Goal: Task Accomplishment & Management: Complete application form

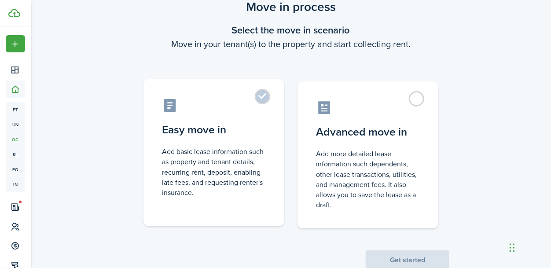
scroll to position [59, 0]
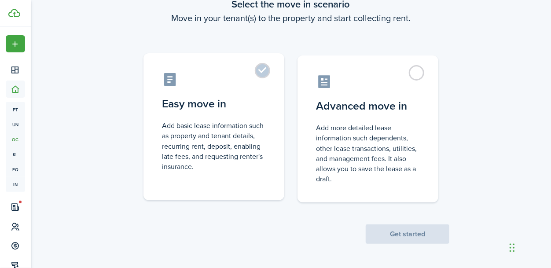
click at [262, 67] on label "Easy move in Add basic lease information such as property and tenant details, r…" at bounding box center [213, 126] width 141 height 147
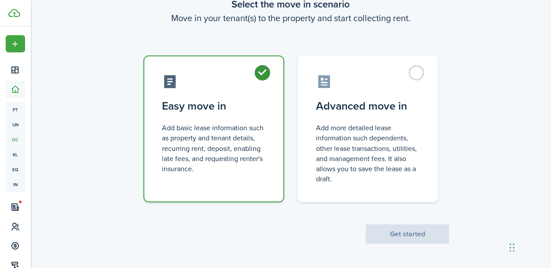
radio input "true"
click at [395, 236] on button "Get started" at bounding box center [408, 233] width 84 height 19
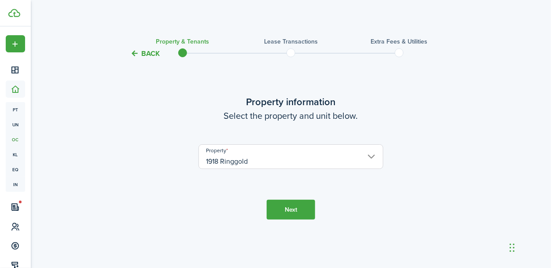
click at [282, 211] on button "Next" at bounding box center [291, 210] width 48 height 20
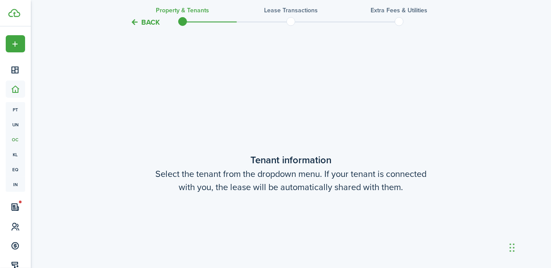
scroll to position [209, 0]
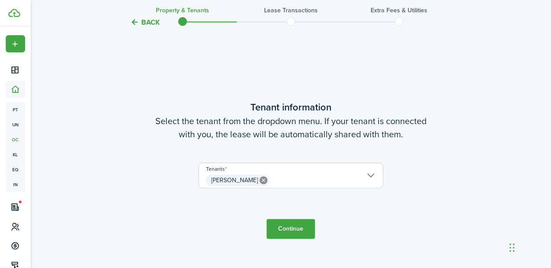
click at [370, 176] on span "[PERSON_NAME]" at bounding box center [291, 180] width 184 height 15
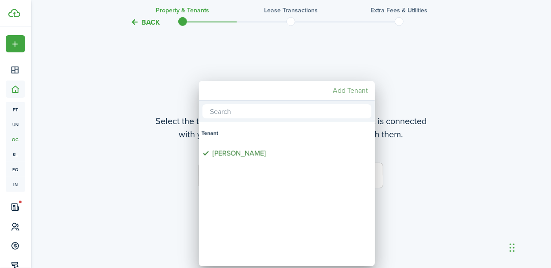
click at [339, 92] on mbsc-button "Add Tenant" at bounding box center [350, 91] width 42 height 16
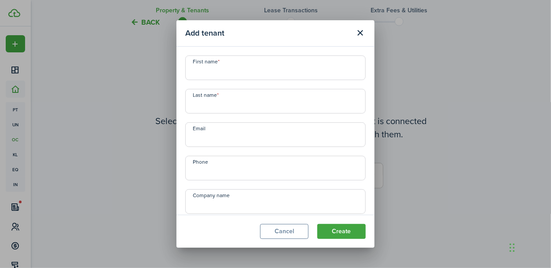
click at [320, 74] on input "First name" at bounding box center [275, 67] width 180 height 25
type input "Wahkia"
click at [315, 103] on input "Last name" at bounding box center [275, 101] width 180 height 25
type input "[PERSON_NAME]"
click at [301, 136] on input "Email" at bounding box center [275, 134] width 180 height 25
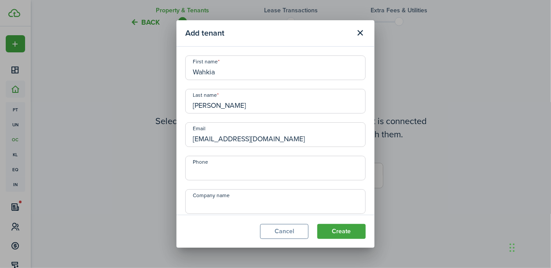
type input "[EMAIL_ADDRESS][DOMAIN_NAME]"
click at [245, 172] on input "Phone" at bounding box center [275, 168] width 180 height 25
type input "[PHONE_NUMBER]"
click at [337, 229] on button "Create" at bounding box center [341, 231] width 48 height 15
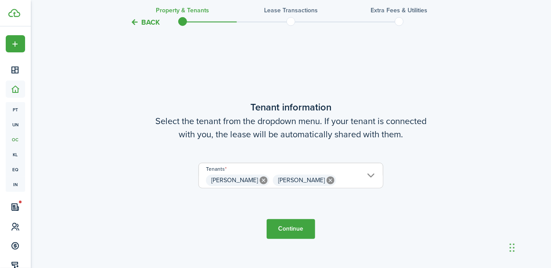
click at [286, 228] on button "Continue" at bounding box center [291, 229] width 48 height 20
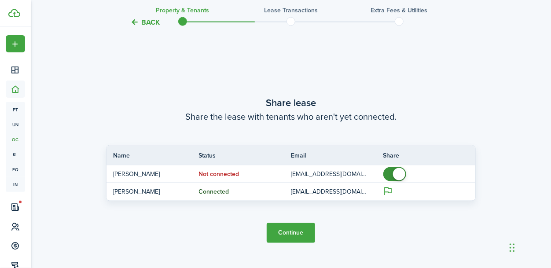
scroll to position [476, 0]
click at [295, 232] on button "Continue" at bounding box center [291, 233] width 48 height 20
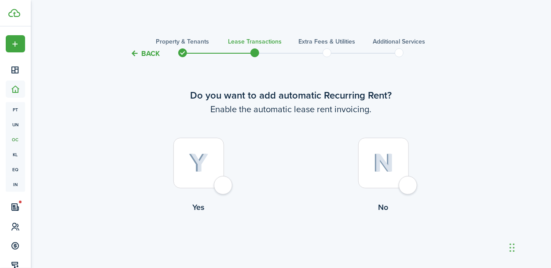
click at [224, 185] on div at bounding box center [198, 163] width 51 height 51
radio input "true"
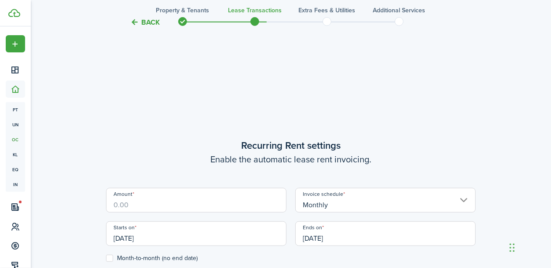
scroll to position [242, 0]
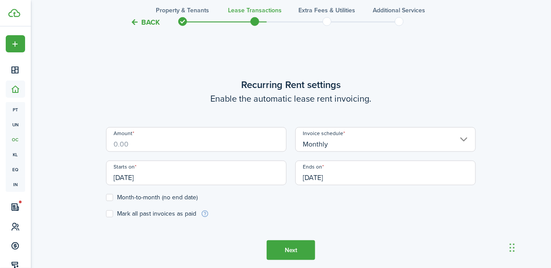
click at [219, 144] on input "Amount" at bounding box center [196, 139] width 180 height 25
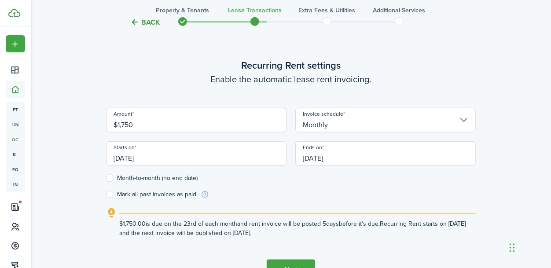
click at [258, 157] on input "[DATE]" at bounding box center [196, 153] width 180 height 25
type input "$1,750.00"
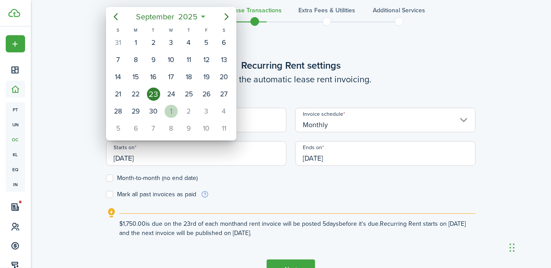
click at [173, 113] on div "1" at bounding box center [171, 111] width 13 height 13
type input "[DATE]"
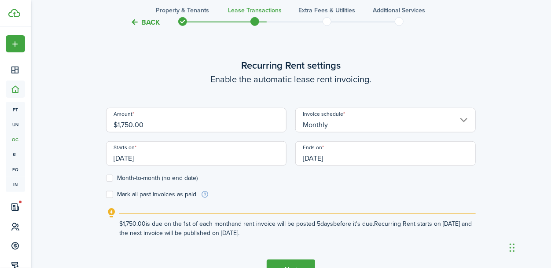
click at [348, 157] on input "[DATE]" at bounding box center [385, 153] width 180 height 25
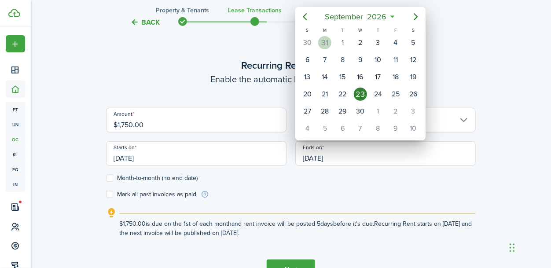
click at [323, 45] on div "31" at bounding box center [324, 42] width 13 height 13
type input "[DATE]"
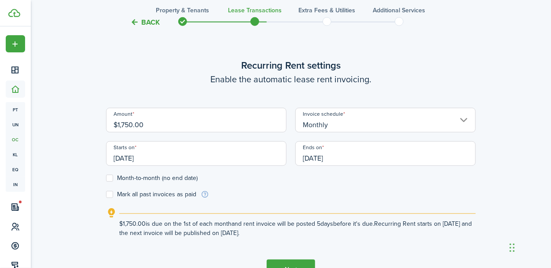
click at [298, 188] on form "Amount $1,750.00 Invoice schedule Monthly Starts on [DATE] Ends on [DATE] Month…" at bounding box center [291, 153] width 370 height 91
click at [110, 176] on label "Month-to-month (no end date)" at bounding box center [152, 178] width 92 height 7
click at [106, 178] on input "Month-to-month (no end date)" at bounding box center [106, 178] width 0 height 0
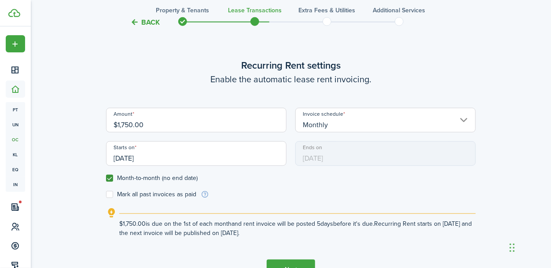
click at [106, 179] on label "Month-to-month (no end date)" at bounding box center [152, 178] width 92 height 7
click at [106, 179] on input "Month-to-month (no end date)" at bounding box center [106, 178] width 0 height 0
checkbox input "false"
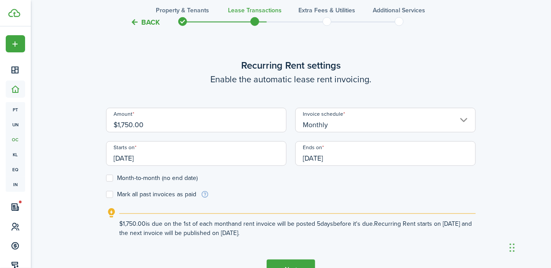
click at [278, 191] on form "Amount $1,750.00 Invoice schedule Monthly Starts on [DATE] Ends on [DATE] Month…" at bounding box center [291, 153] width 370 height 91
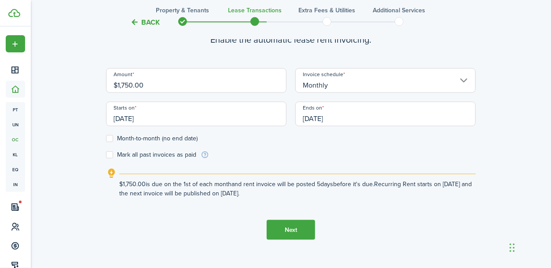
scroll to position [301, 0]
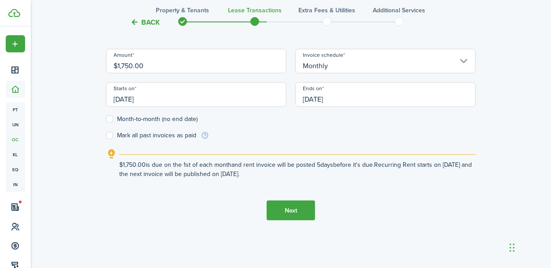
click at [297, 208] on button "Next" at bounding box center [291, 211] width 48 height 20
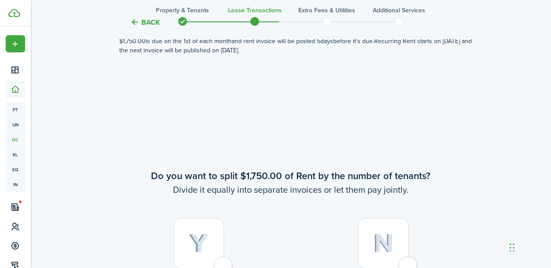
scroll to position [422, 0]
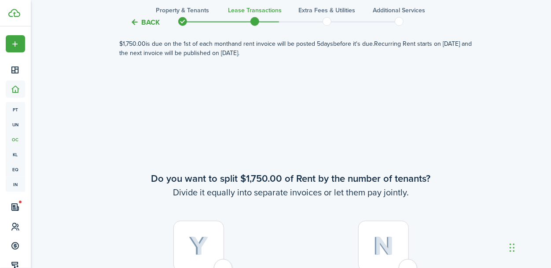
click at [139, 21] on button "Back" at bounding box center [144, 22] width 29 height 9
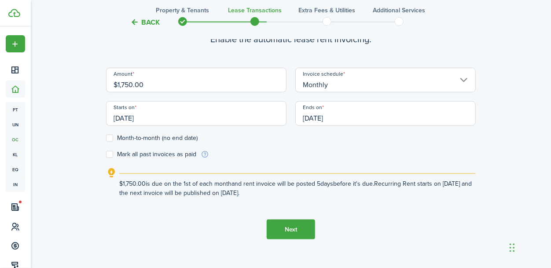
scroll to position [242, 0]
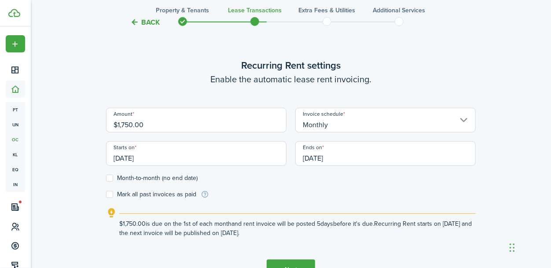
click at [139, 22] on button "Back" at bounding box center [144, 22] width 29 height 9
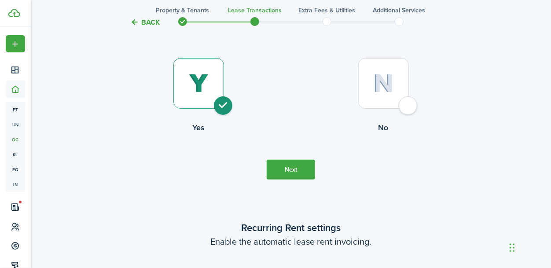
scroll to position [0, 0]
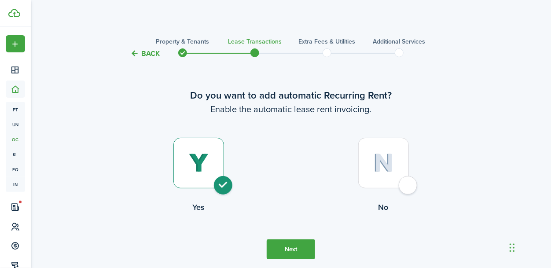
click at [140, 52] on button "Back" at bounding box center [144, 53] width 29 height 9
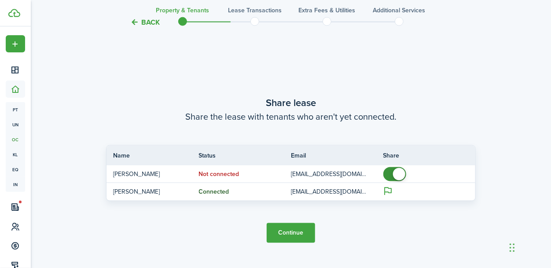
click at [135, 21] on button "Back" at bounding box center [144, 22] width 29 height 9
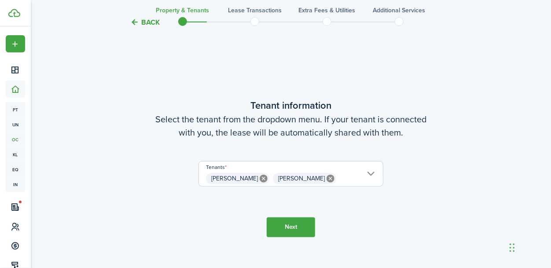
scroll to position [209, 0]
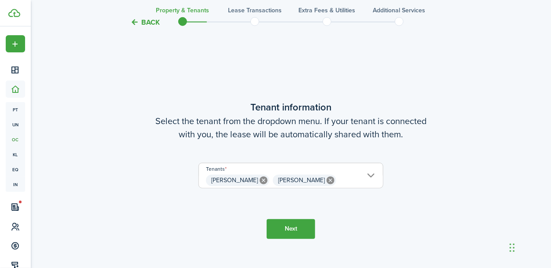
click at [326, 180] on icon at bounding box center [330, 180] width 8 height 8
type input "[PERSON_NAME]"
click at [290, 230] on button "Next" at bounding box center [291, 229] width 48 height 20
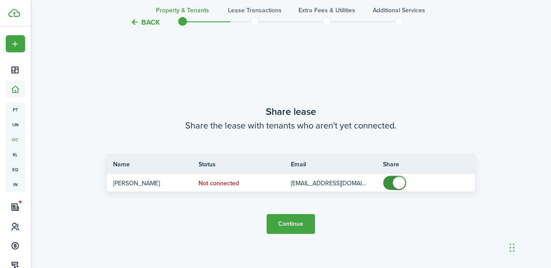
scroll to position [476, 0]
click at [295, 224] on button "Continue" at bounding box center [291, 224] width 48 height 20
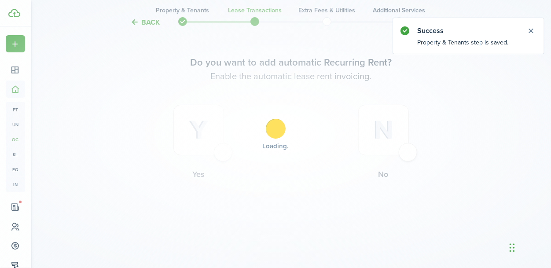
scroll to position [0, 0]
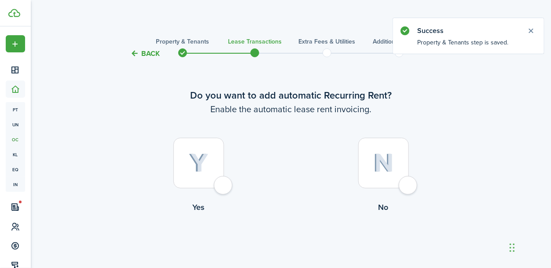
click at [221, 182] on div at bounding box center [198, 163] width 51 height 51
radio input "true"
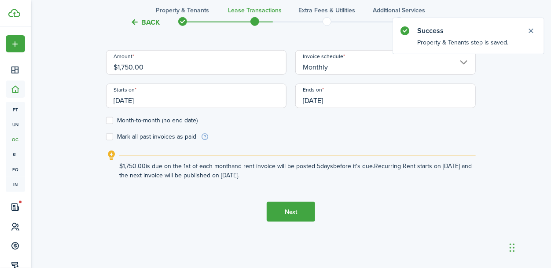
scroll to position [301, 0]
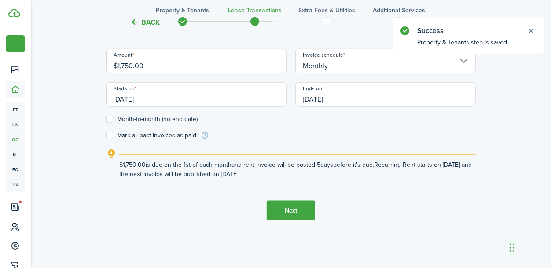
click at [288, 213] on button "Next" at bounding box center [291, 211] width 48 height 20
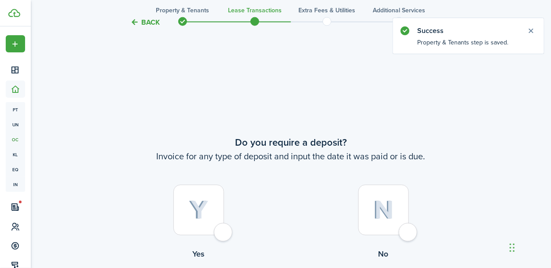
scroll to position [510, 0]
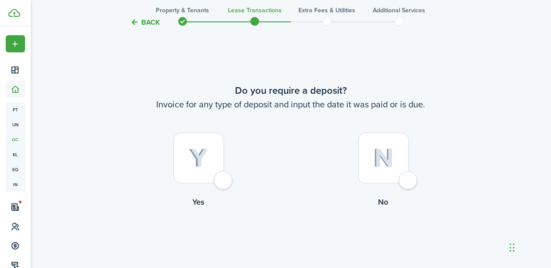
click at [224, 180] on div at bounding box center [198, 158] width 51 height 51
radio input "true"
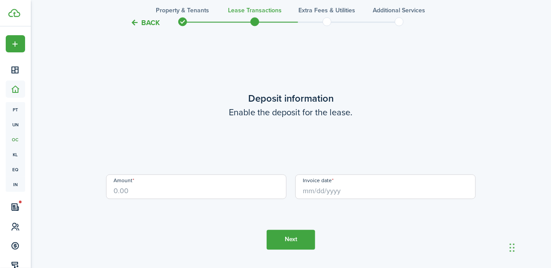
scroll to position [778, 0]
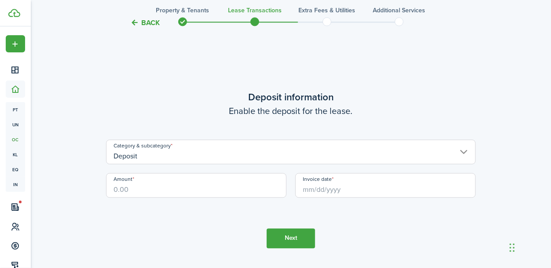
click at [264, 184] on input "Amount" at bounding box center [196, 185] width 180 height 25
click at [341, 188] on input "Invoice date" at bounding box center [385, 185] width 180 height 25
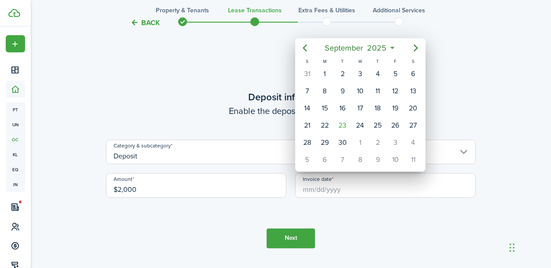
type input "$2,000.00"
click at [304, 75] on div "31" at bounding box center [306, 73] width 13 height 13
type input "[DATE]"
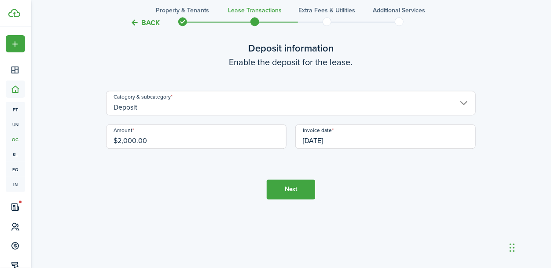
scroll to position [827, 0]
click at [302, 193] on button "Next" at bounding box center [291, 189] width 48 height 20
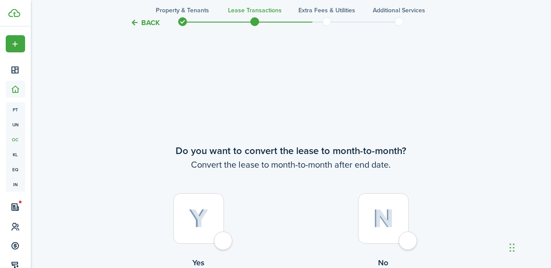
scroll to position [1046, 0]
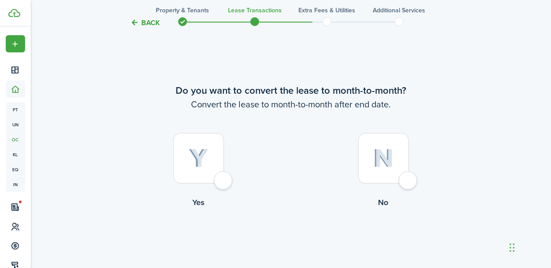
click at [224, 180] on div at bounding box center [198, 158] width 51 height 51
radio input "true"
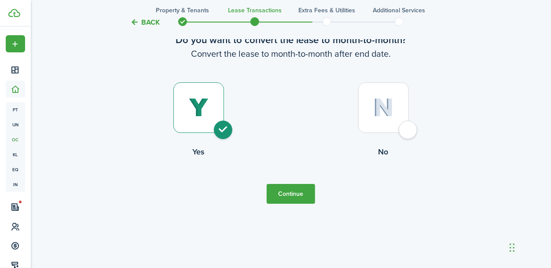
scroll to position [1098, 0]
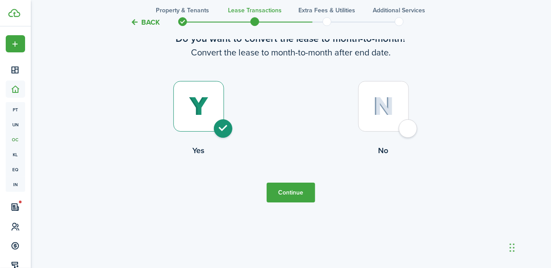
click at [273, 197] on button "Continue" at bounding box center [291, 193] width 48 height 20
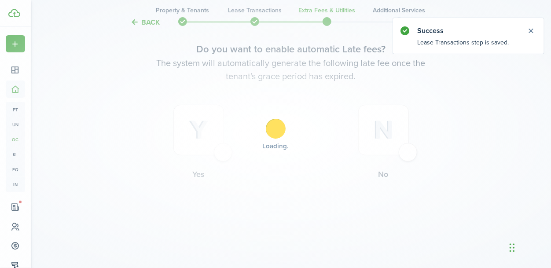
scroll to position [0, 0]
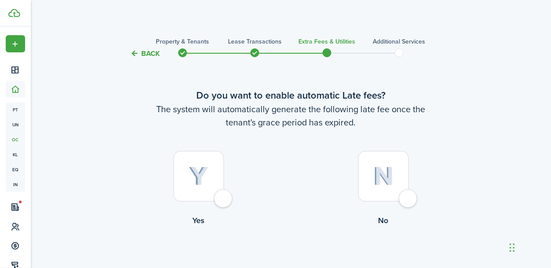
click at [224, 200] on div at bounding box center [198, 176] width 51 height 51
radio input "true"
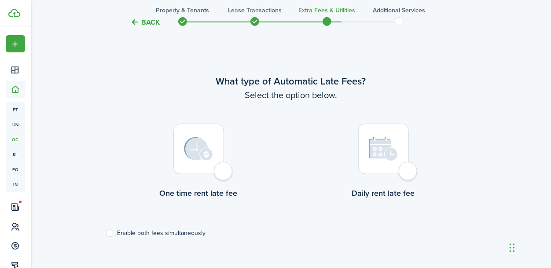
scroll to position [255, 0]
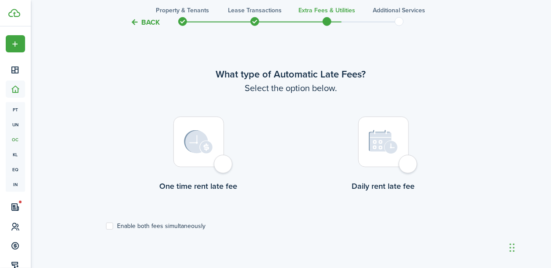
click at [223, 167] on div at bounding box center [198, 142] width 51 height 51
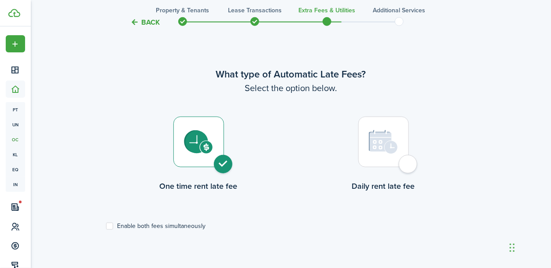
radio input "true"
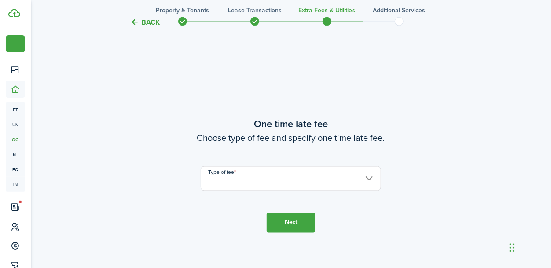
scroll to position [523, 0]
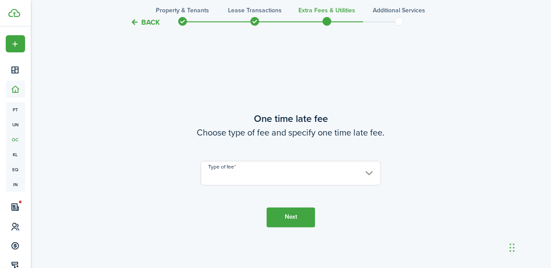
click at [370, 174] on input "Type of fee" at bounding box center [291, 173] width 180 height 25
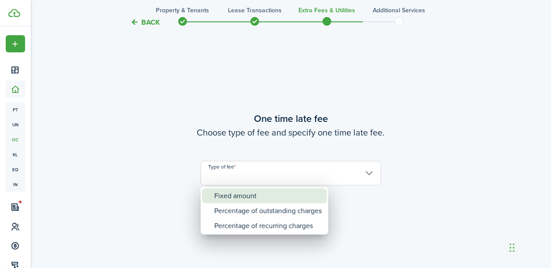
click at [300, 197] on div "Fixed amount" at bounding box center [267, 195] width 107 height 15
type input "Fixed amount"
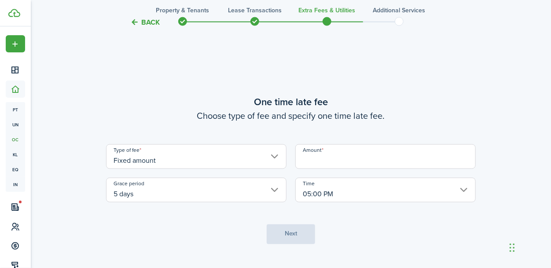
click at [273, 157] on input "Fixed amount" at bounding box center [196, 156] width 180 height 25
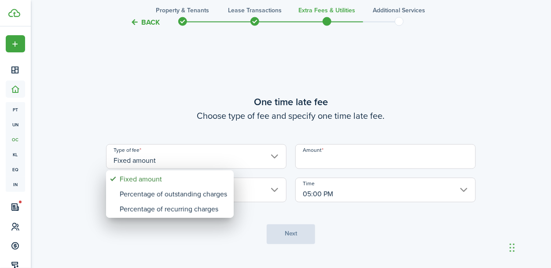
click at [328, 156] on div at bounding box center [276, 134] width 692 height 409
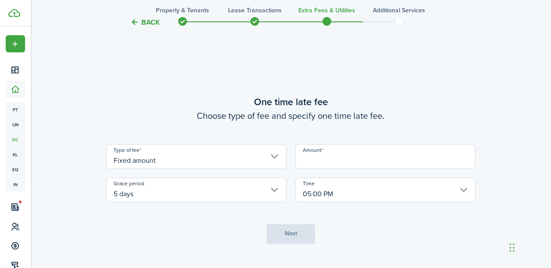
click at [340, 156] on input "Amount" at bounding box center [385, 156] width 180 height 25
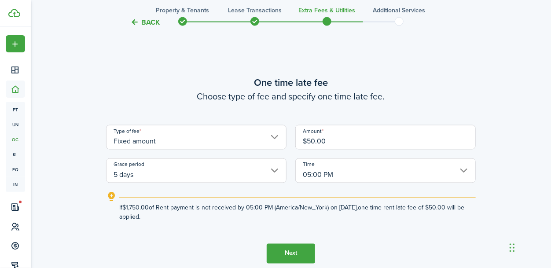
type input "$50.00"
click at [262, 237] on tc-wizard-step "One time late fee Choose type of fee and specify one time late fee. Type of fee…" at bounding box center [291, 169] width 370 height 268
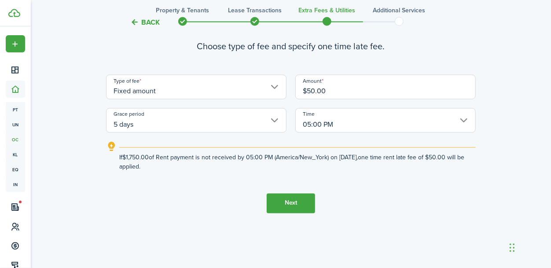
click at [281, 206] on button "Next" at bounding box center [291, 204] width 48 height 20
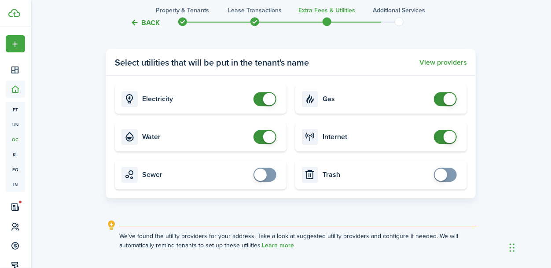
scroll to position [873, 0]
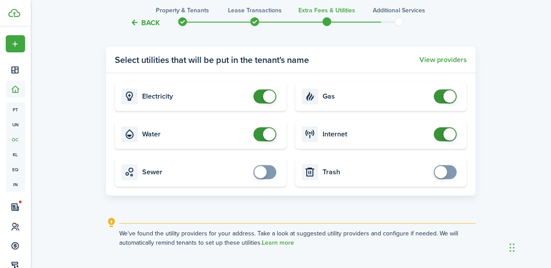
checkbox input "false"
click at [270, 134] on span at bounding box center [269, 134] width 12 height 12
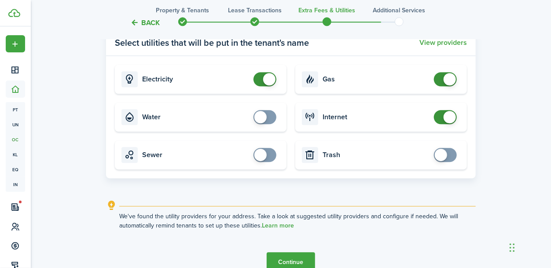
scroll to position [936, 0]
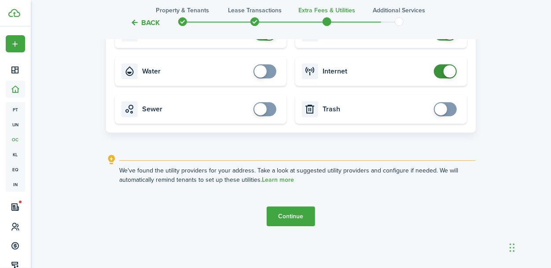
click at [288, 216] on button "Continue" at bounding box center [291, 216] width 48 height 20
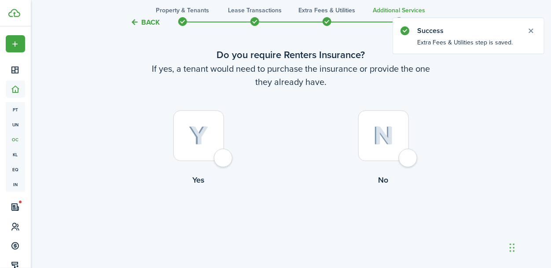
scroll to position [41, 0]
click at [403, 161] on div at bounding box center [383, 135] width 51 height 51
radio input "true"
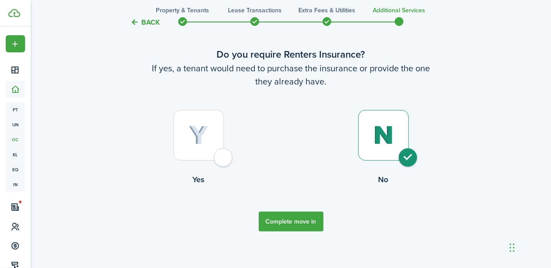
click at [304, 220] on button "Complete move in" at bounding box center [291, 222] width 65 height 20
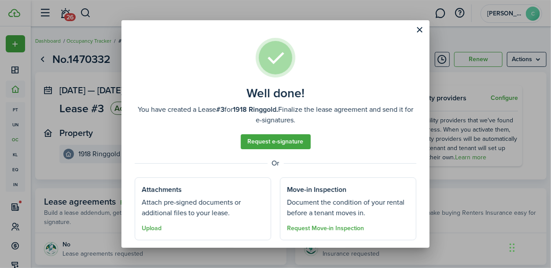
scroll to position [22, 0]
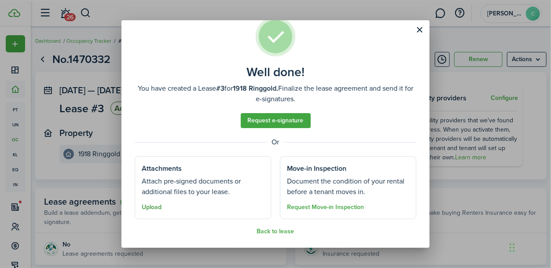
click at [156, 205] on button "Upload" at bounding box center [152, 207] width 20 height 7
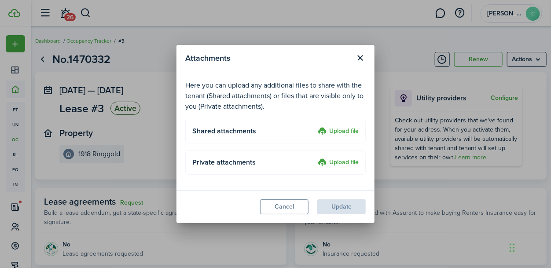
click at [327, 132] on label "Upload file" at bounding box center [338, 131] width 41 height 11
click at [315, 126] on input "Upload file" at bounding box center [315, 126] width 0 height 0
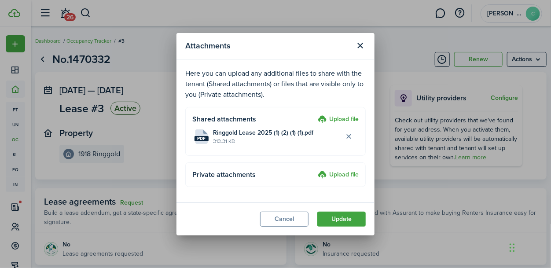
click at [332, 117] on label "Upload file" at bounding box center [338, 119] width 41 height 11
click at [315, 114] on input "Upload file" at bounding box center [315, 114] width 0 height 0
click at [359, 44] on button "Close modal" at bounding box center [360, 45] width 15 height 15
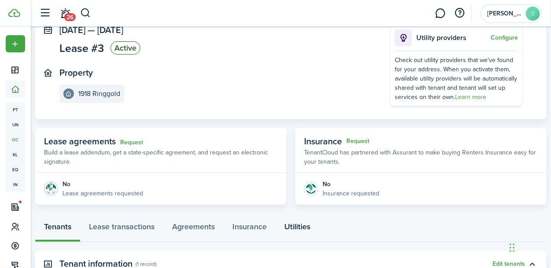
scroll to position [219, 0]
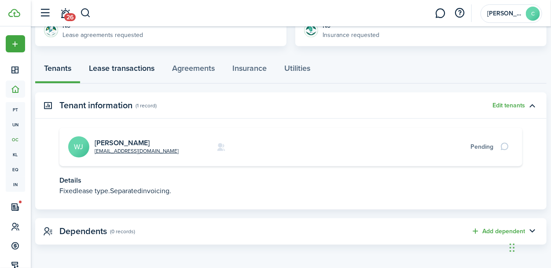
click at [133, 68] on link "Lease transactions" at bounding box center [121, 70] width 83 height 26
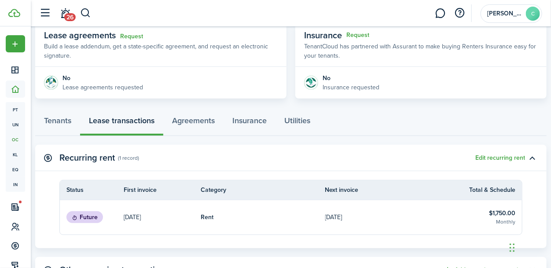
scroll to position [165, 0]
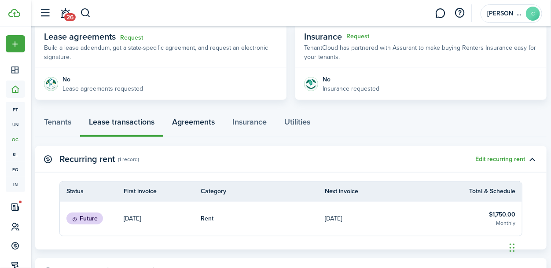
click at [195, 124] on link "Agreements" at bounding box center [193, 124] width 60 height 26
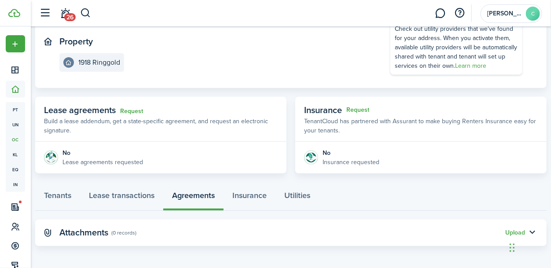
scroll to position [93, 0]
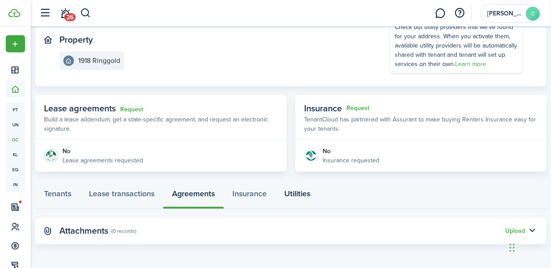
click at [289, 194] on link "Utilities" at bounding box center [297, 196] width 44 height 26
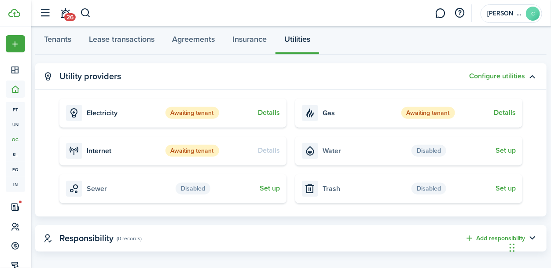
scroll to position [249, 0]
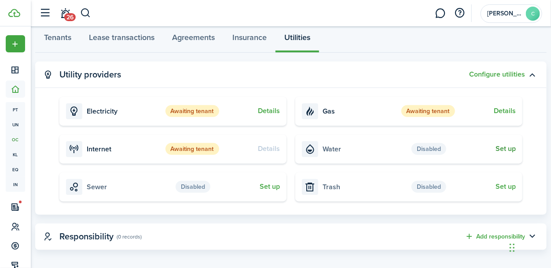
click at [502, 150] on button "Set up" at bounding box center [505, 149] width 20 height 8
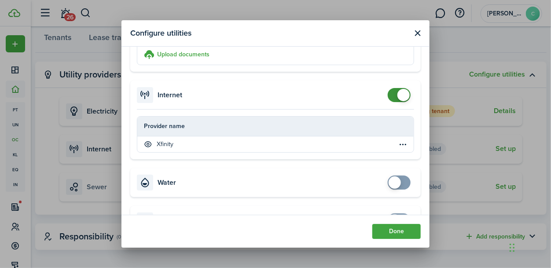
scroll to position [396, 0]
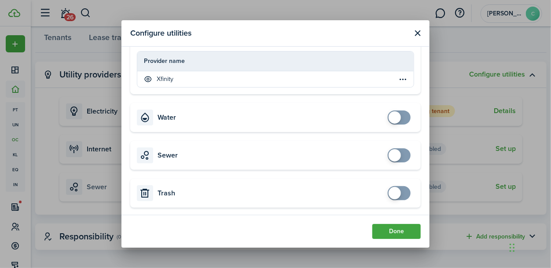
click at [415, 33] on button "Close modal" at bounding box center [417, 33] width 11 height 11
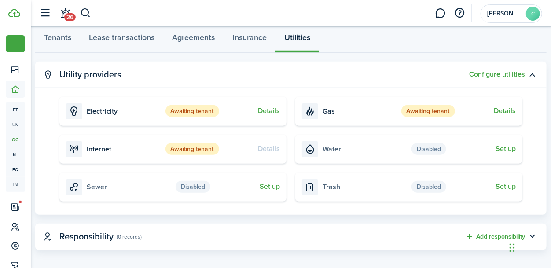
scroll to position [255, 0]
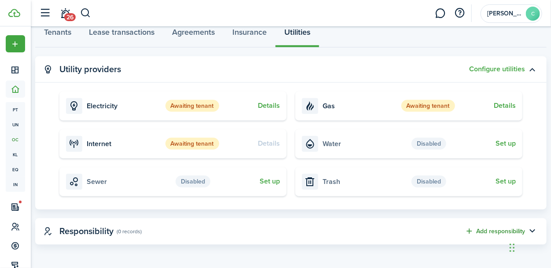
click at [481, 232] on button "Add responsibility" at bounding box center [495, 231] width 60 height 10
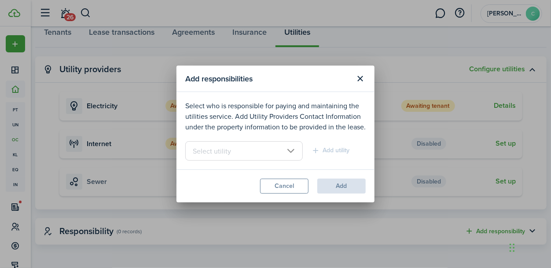
click at [290, 151] on input "text" at bounding box center [243, 150] width 117 height 19
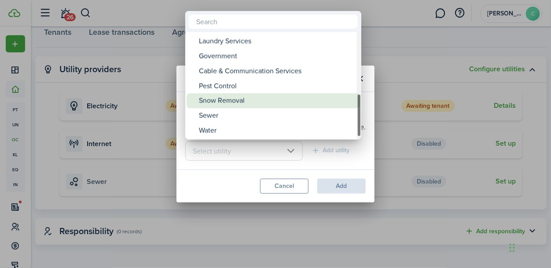
click at [264, 101] on div "Snow Removal" at bounding box center [277, 100] width 156 height 15
type input "Snow Removal"
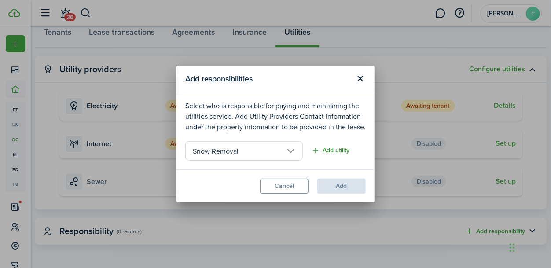
click at [321, 150] on button "Add utility" at bounding box center [330, 151] width 38 height 10
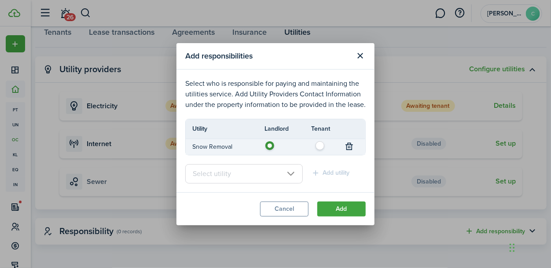
click at [319, 145] on label at bounding box center [322, 143] width 15 height 4
radio input "false"
radio input "true"
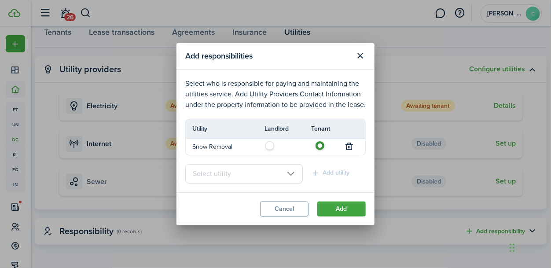
click at [289, 173] on input "text" at bounding box center [243, 173] width 117 height 19
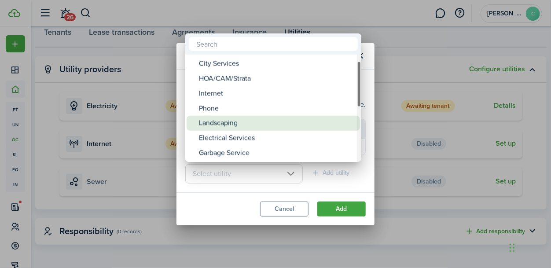
click at [260, 122] on div "Landscaping" at bounding box center [277, 123] width 156 height 15
type input "Landscaping"
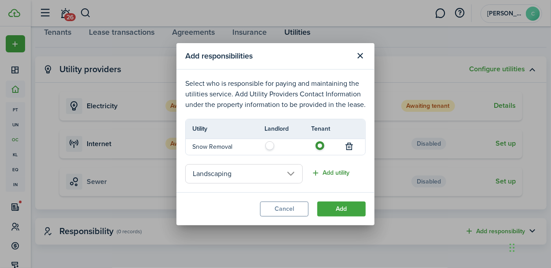
click at [323, 171] on button "Add utility" at bounding box center [330, 173] width 38 height 10
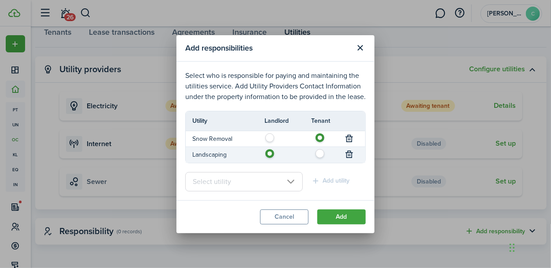
click at [319, 154] on label at bounding box center [322, 151] width 15 height 4
radio input "false"
radio input "true"
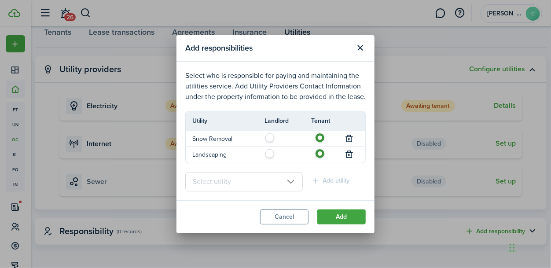
click at [322, 181] on div "Add utility" at bounding box center [338, 181] width 63 height 11
click at [331, 215] on button "Add" at bounding box center [341, 216] width 48 height 15
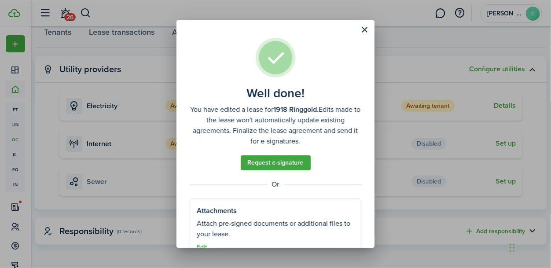
scroll to position [23, 0]
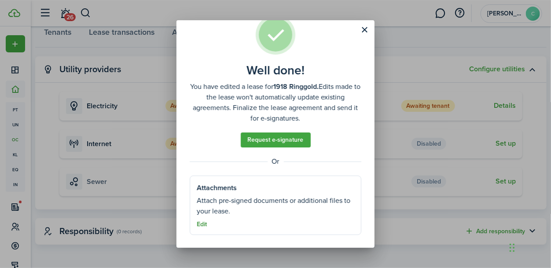
click at [207, 223] on button "Edit" at bounding box center [202, 224] width 10 height 7
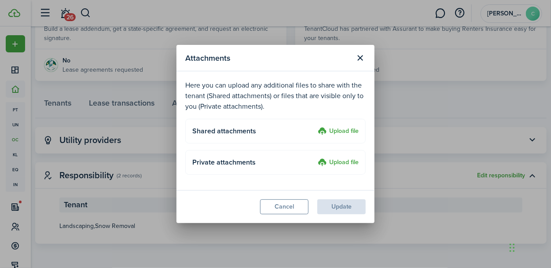
scroll to position [183, 0]
click at [325, 133] on label "Upload file" at bounding box center [338, 131] width 41 height 11
click at [315, 126] on input "Upload file" at bounding box center [315, 126] width 0 height 0
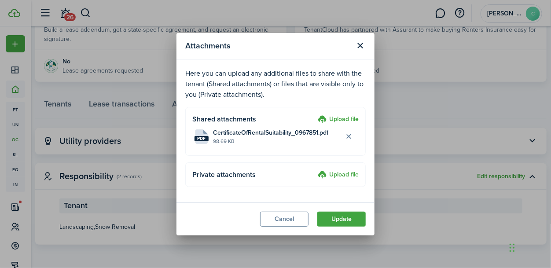
click at [335, 119] on label "Upload file" at bounding box center [338, 119] width 41 height 11
click at [315, 114] on input "Upload file" at bounding box center [315, 114] width 0 height 0
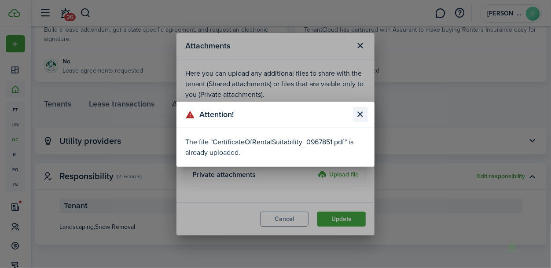
click at [359, 114] on button "Close modal" at bounding box center [360, 114] width 15 height 15
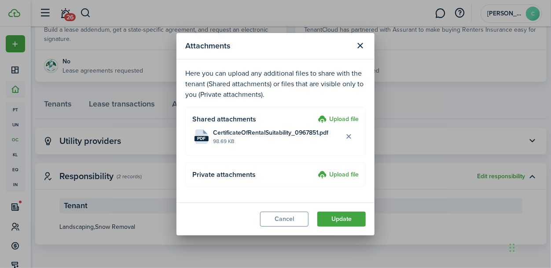
click at [342, 117] on label "Upload file" at bounding box center [338, 119] width 41 height 11
click at [315, 114] on input "Upload file" at bounding box center [315, 114] width 0 height 0
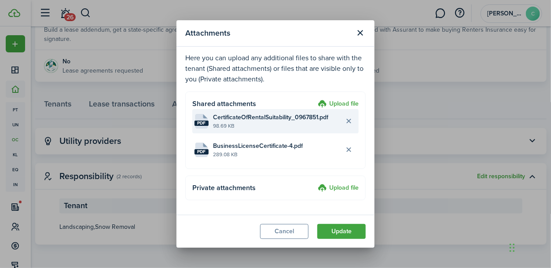
scroll to position [0, 0]
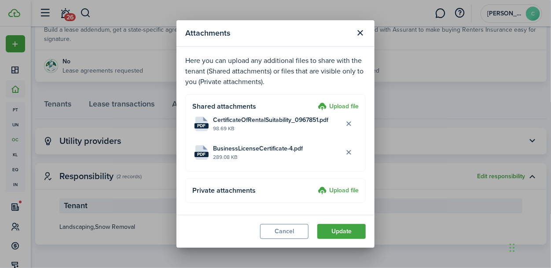
click at [343, 105] on label "Upload file" at bounding box center [338, 107] width 41 height 11
click at [315, 102] on input "Upload file" at bounding box center [315, 102] width 0 height 0
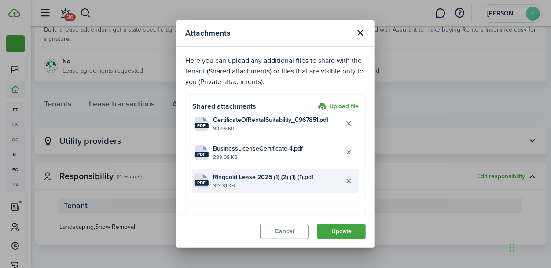
scroll to position [32, 0]
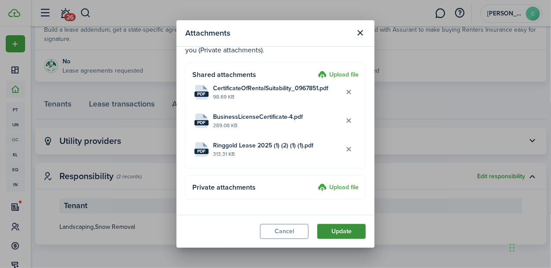
click at [340, 234] on button "Update" at bounding box center [341, 231] width 48 height 15
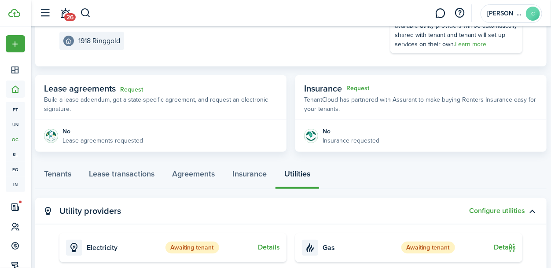
scroll to position [124, 0]
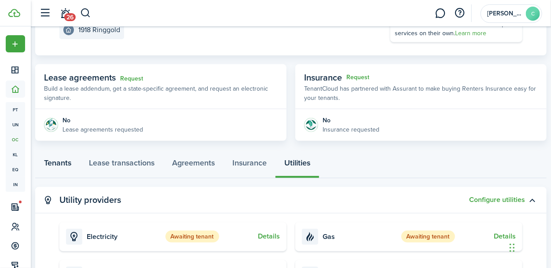
click at [69, 161] on link "Tenants" at bounding box center [57, 165] width 45 height 26
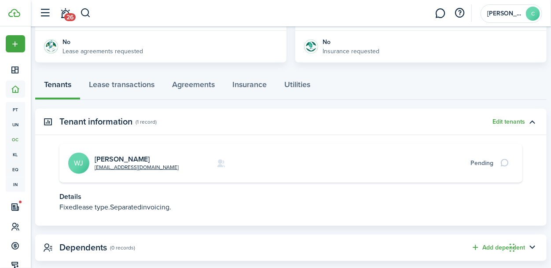
scroll to position [219, 0]
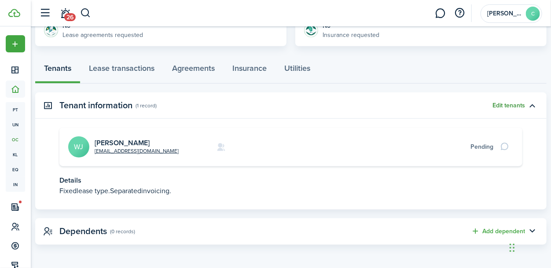
click at [495, 105] on button "Edit tenants" at bounding box center [508, 105] width 33 height 7
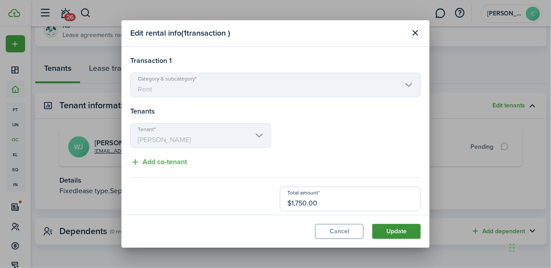
click at [410, 230] on button "Update" at bounding box center [396, 231] width 48 height 15
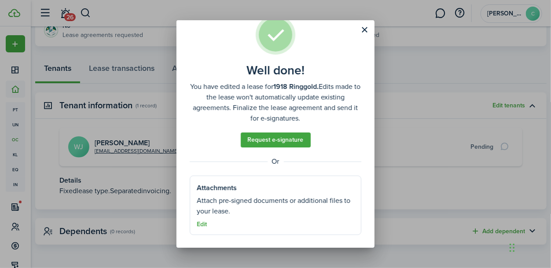
scroll to position [0, 0]
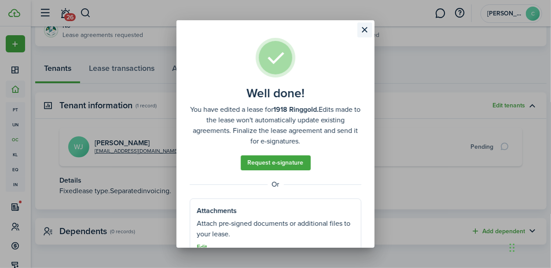
click at [365, 29] on button "Close modal" at bounding box center [364, 29] width 15 height 15
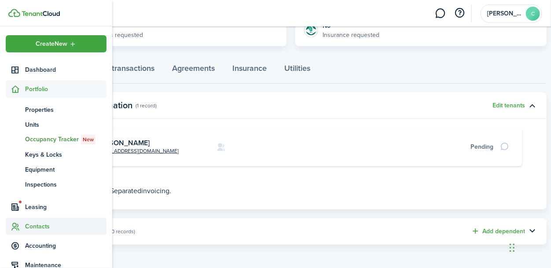
click at [25, 226] on span "Contacts" at bounding box center [65, 226] width 81 height 9
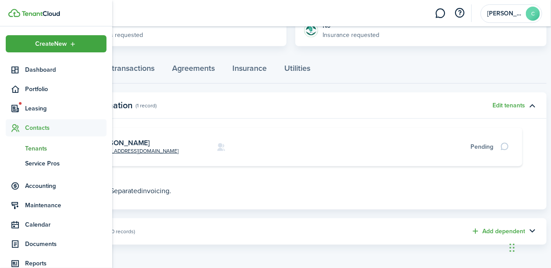
click at [37, 147] on span "Tenants" at bounding box center [65, 148] width 81 height 9
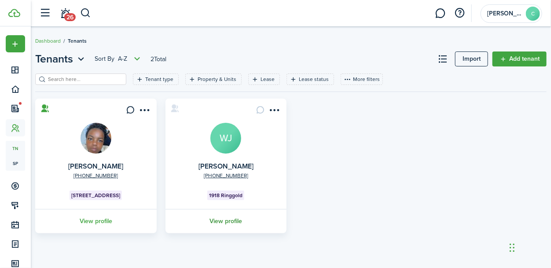
click at [231, 221] on link "View profile" at bounding box center [226, 221] width 124 height 24
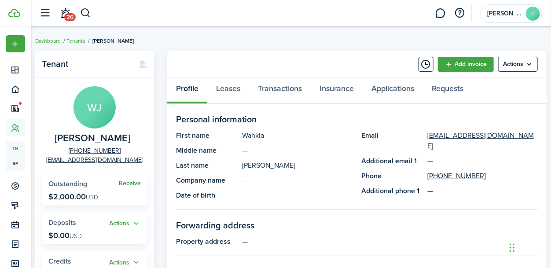
click at [133, 184] on link "Receive" at bounding box center [130, 183] width 22 height 7
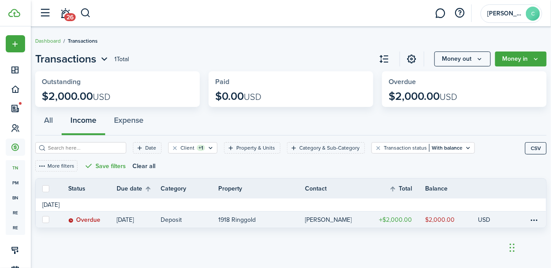
click at [46, 218] on label at bounding box center [45, 219] width 7 height 7
click at [42, 220] on input "checkbox" at bounding box center [42, 220] width 0 height 0
checkbox input "true"
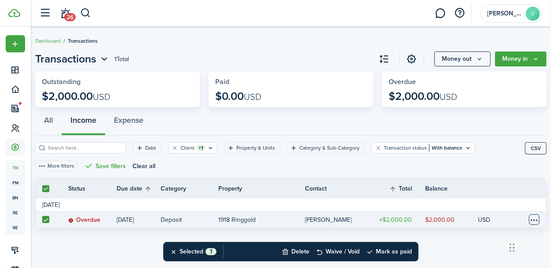
click at [531, 220] on table-menu-btn-icon at bounding box center [534, 219] width 11 height 11
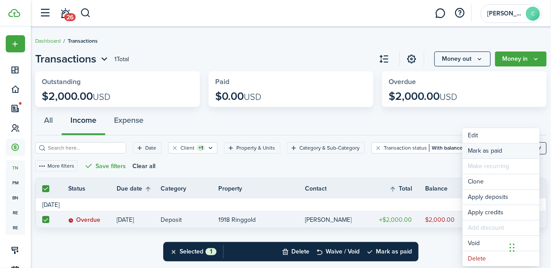
click at [498, 152] on link "Mark as paid" at bounding box center [500, 150] width 77 height 15
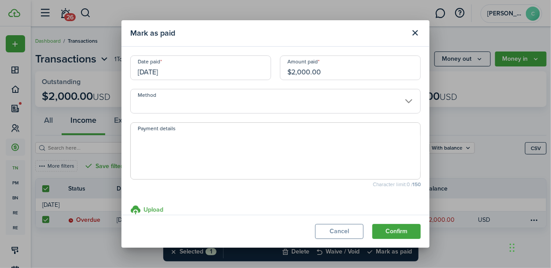
click at [409, 99] on input "Method" at bounding box center [275, 101] width 290 height 25
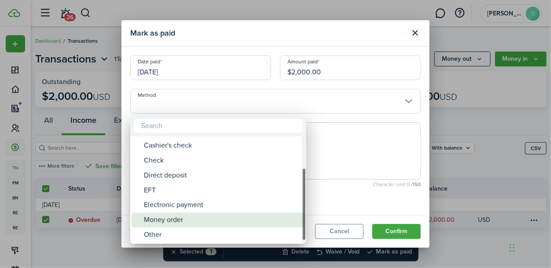
click at [201, 215] on div "Money order" at bounding box center [222, 219] width 156 height 15
type input "Money order"
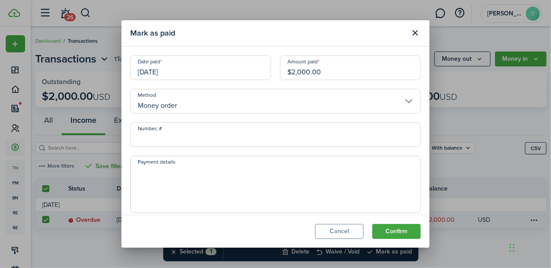
click at [180, 163] on span at bounding box center [275, 184] width 290 height 57
click at [166, 169] on textarea "Payment details" at bounding box center [275, 187] width 289 height 42
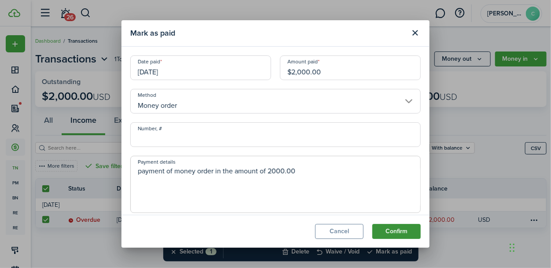
type textarea "payment of money order in the amount of 2000.00"
click at [392, 231] on button "Confirm" at bounding box center [396, 231] width 48 height 15
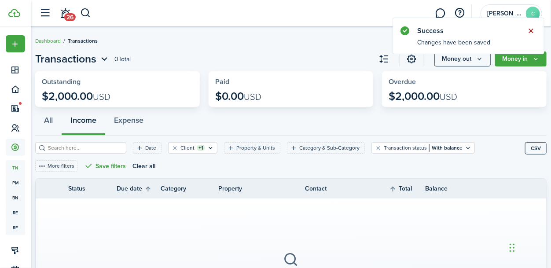
click at [529, 31] on button "Close notify" at bounding box center [531, 31] width 12 height 12
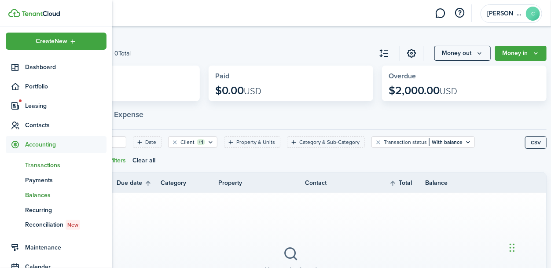
scroll to position [1, 0]
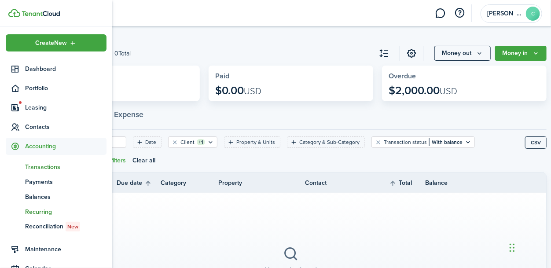
click at [43, 211] on span "Recurring" at bounding box center [65, 211] width 81 height 9
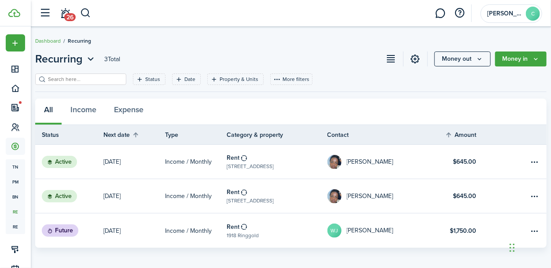
scroll to position [4, 0]
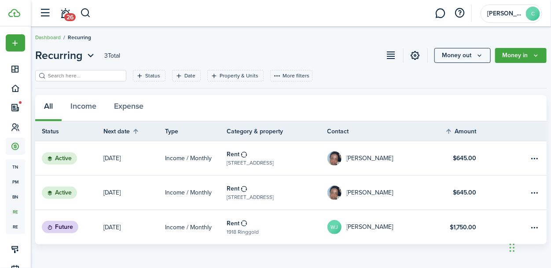
click at [437, 249] on dashboard-content "Dashboard Recurring Recurring 3 Total Money out Money in Status Date Property &…" at bounding box center [291, 132] width 520 height 272
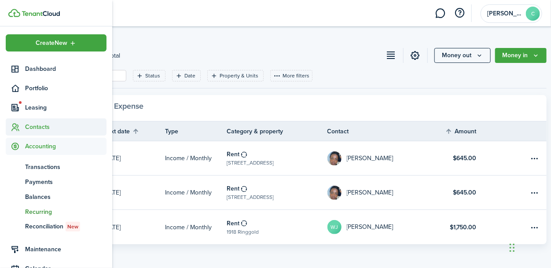
click at [31, 128] on span "Contacts" at bounding box center [65, 126] width 81 height 9
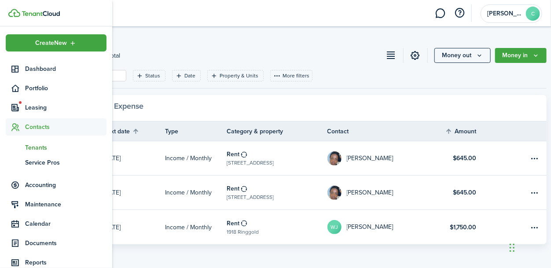
click at [38, 147] on span "Tenants" at bounding box center [65, 147] width 81 height 9
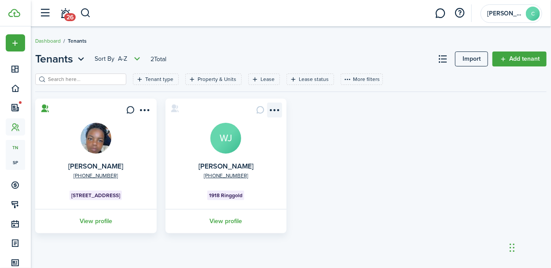
click at [273, 113] on menu-btn-icon "Open menu" at bounding box center [274, 109] width 15 height 15
click at [348, 165] on div "[PHONE_NUMBER] [PERSON_NAME] [STREET_ADDRESS] View profile [PHONE_NUMBER] [PERS…" at bounding box center [291, 166] width 520 height 135
click at [235, 220] on link "View profile" at bounding box center [226, 221] width 124 height 24
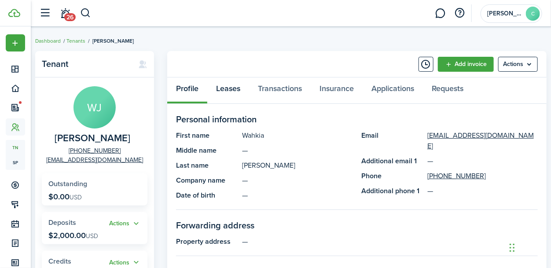
click at [235, 88] on link "Leases" at bounding box center [228, 90] width 42 height 26
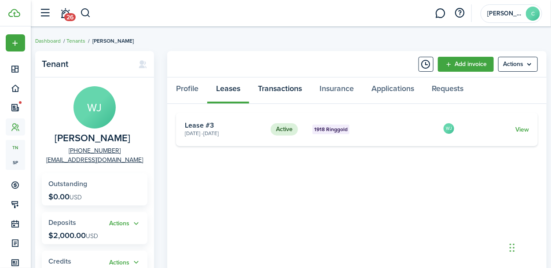
click at [274, 87] on link "Transactions" at bounding box center [280, 90] width 62 height 26
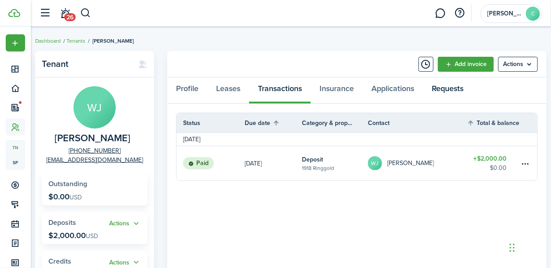
click at [440, 90] on link "Requests" at bounding box center [447, 90] width 49 height 26
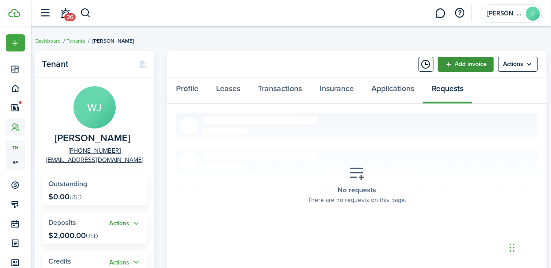
click at [458, 66] on link "Add invoice" at bounding box center [466, 64] width 56 height 15
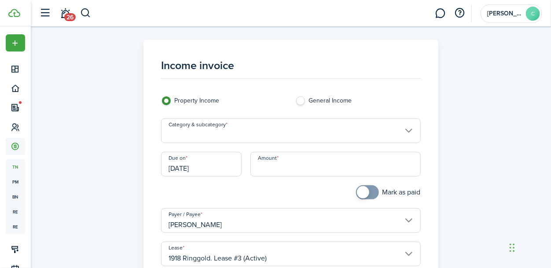
click at [409, 131] on input "Category & subcategory" at bounding box center [291, 130] width 260 height 25
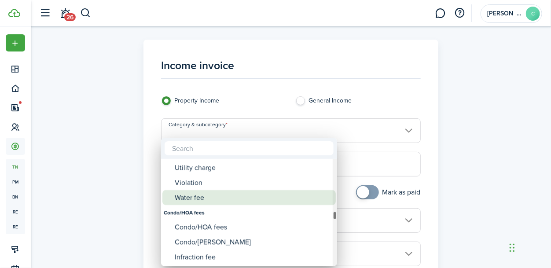
click at [253, 200] on div "Water fee" at bounding box center [253, 197] width 156 height 15
type input "Tenant charges & fees / Water fee"
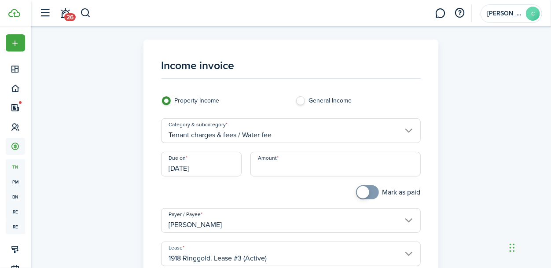
click at [210, 168] on input "[DATE]" at bounding box center [201, 164] width 81 height 25
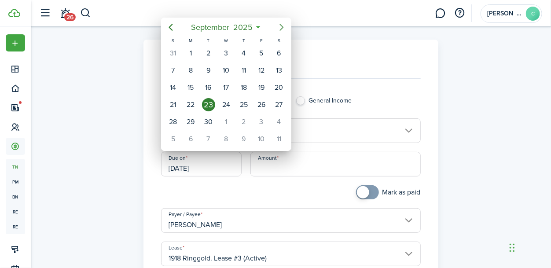
click at [281, 28] on icon "Next page" at bounding box center [281, 27] width 11 height 11
click at [227, 87] on div "15" at bounding box center [226, 87] width 13 height 13
type input "[DATE]"
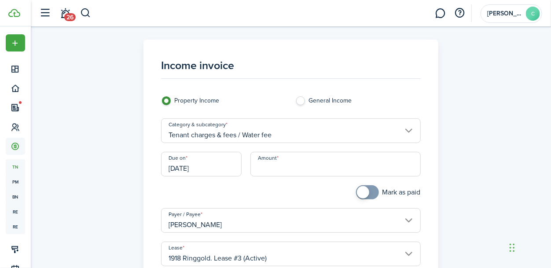
click at [260, 166] on input "Amount" at bounding box center [335, 164] width 170 height 25
type input "$75.00"
click at [472, 180] on div "Income invoice Property Income General Income Category & subcategory Tenant cha…" at bounding box center [291, 250] width 520 height 420
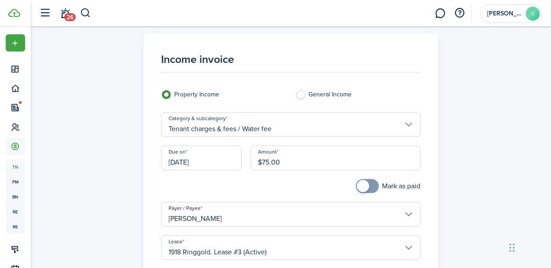
scroll to position [4, 0]
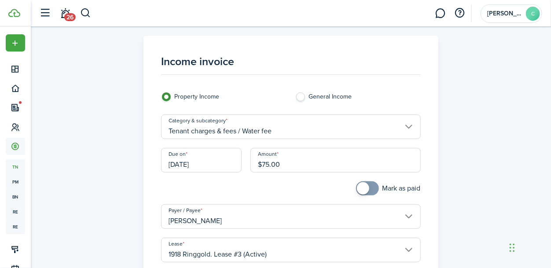
click at [301, 99] on label "General Income" at bounding box center [357, 98] width 125 height 13
radio input "false"
radio input "true"
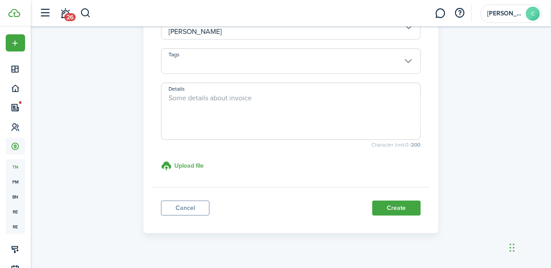
scroll to position [208, 0]
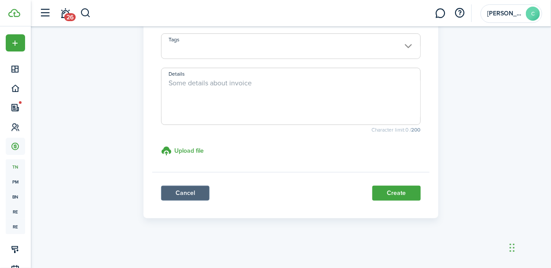
click at [189, 194] on link "Cancel" at bounding box center [185, 193] width 48 height 15
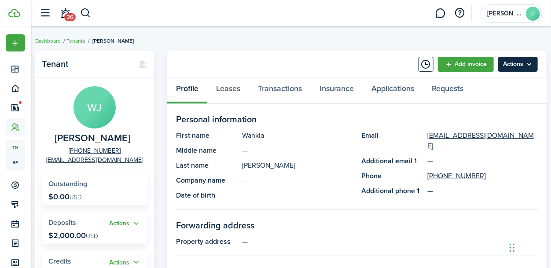
click at [529, 63] on menu-btn "Actions" at bounding box center [518, 64] width 40 height 15
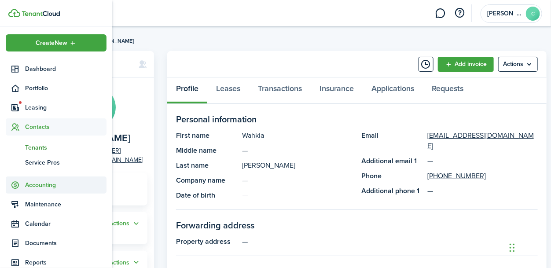
click at [32, 184] on span "Accounting" at bounding box center [65, 184] width 81 height 9
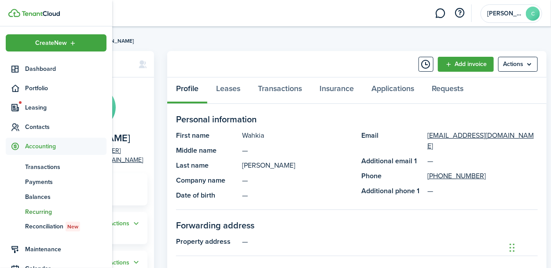
click at [38, 210] on span "Recurring" at bounding box center [65, 211] width 81 height 9
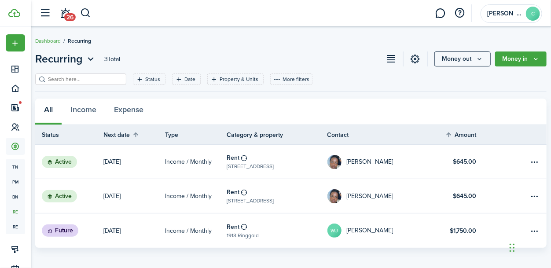
scroll to position [4, 0]
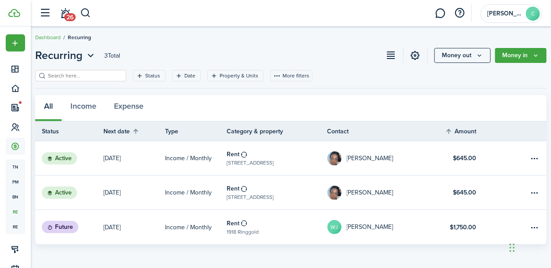
click at [360, 227] on table-profile-info-text "[PERSON_NAME]" at bounding box center [370, 226] width 47 height 7
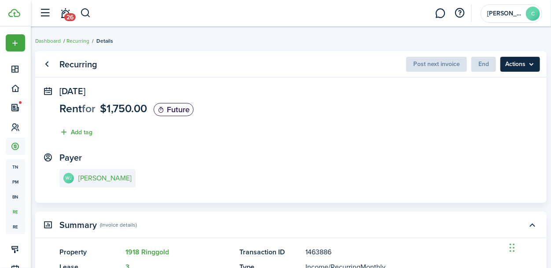
click at [532, 63] on menu-btn "Actions" at bounding box center [520, 64] width 40 height 15
click at [497, 37] on breadcrumb "Dashboard Recurring Details" at bounding box center [290, 36] width 511 height 20
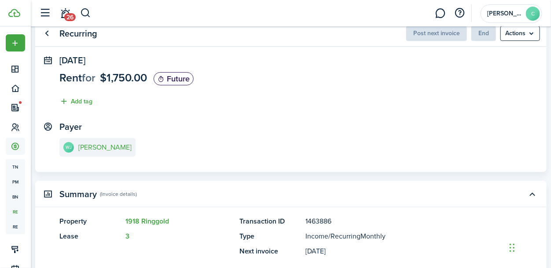
scroll to position [29, 0]
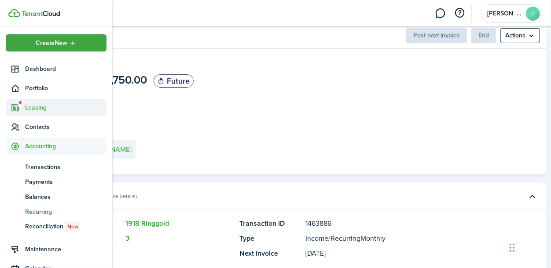
click at [29, 108] on span "Leasing" at bounding box center [65, 107] width 81 height 9
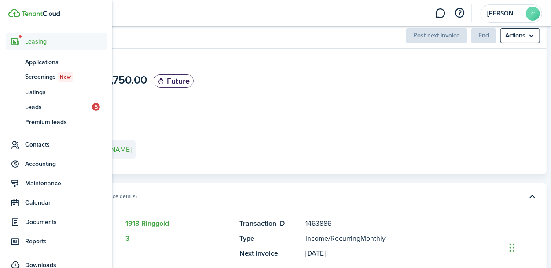
scroll to position [51, 0]
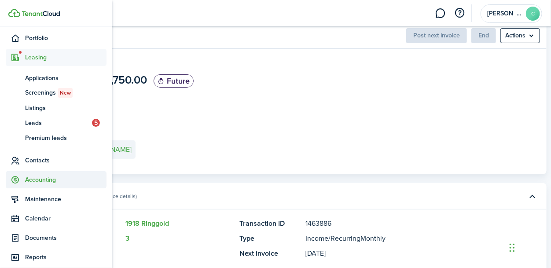
click at [42, 179] on span "Accounting" at bounding box center [65, 179] width 81 height 9
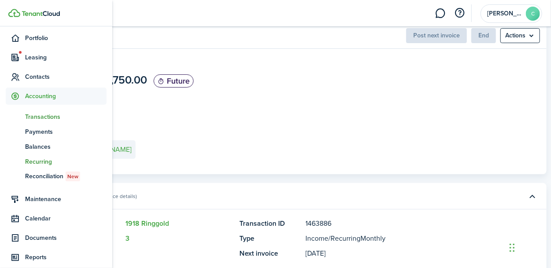
click at [45, 117] on span "Transactions" at bounding box center [65, 116] width 81 height 9
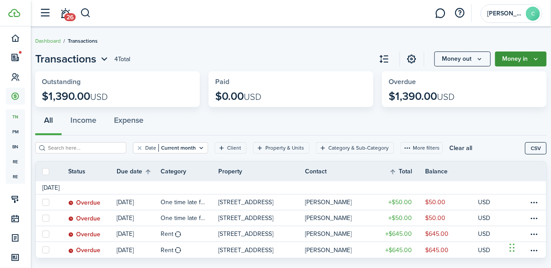
click at [504, 60] on button "Money in" at bounding box center [520, 58] width 51 height 15
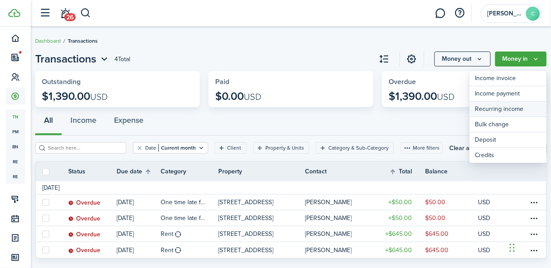
click at [507, 110] on link "Recurring income" at bounding box center [507, 109] width 77 height 15
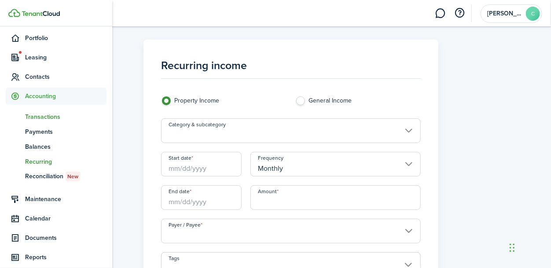
click at [35, 116] on span "Transactions" at bounding box center [65, 116] width 81 height 9
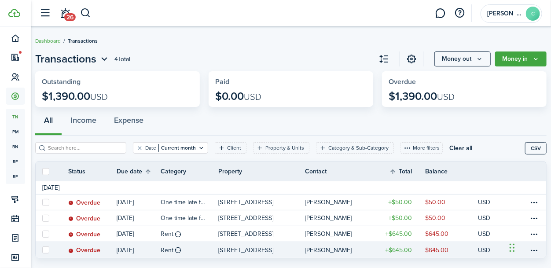
scroll to position [18, 0]
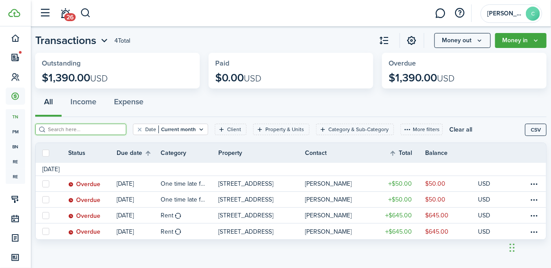
click at [116, 129] on input "search" at bounding box center [84, 129] width 77 height 8
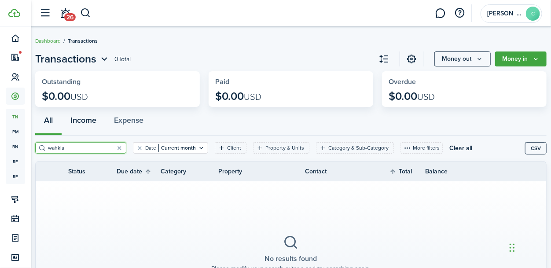
type input "wahkia"
click at [91, 123] on button "Income" at bounding box center [84, 122] width 44 height 26
click at [122, 120] on button "Expense" at bounding box center [128, 122] width 47 height 26
click at [524, 62] on button "Money in" at bounding box center [520, 58] width 51 height 15
click at [430, 242] on section "No results found Please modify your search criteria and try searching again." at bounding box center [291, 253] width 510 height 145
